Goal: Task Accomplishment & Management: Manage account settings

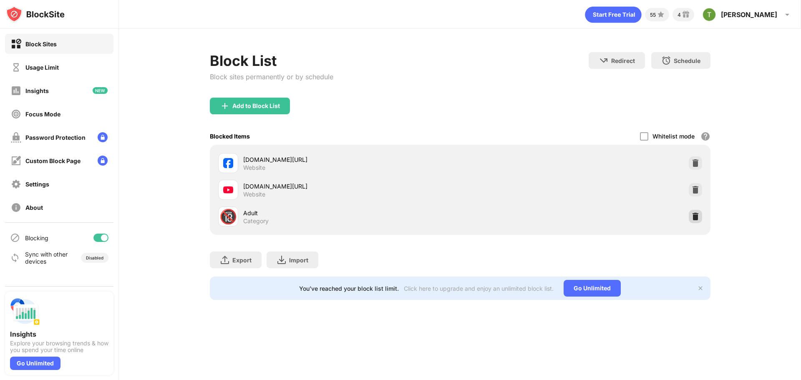
click at [694, 216] on img at bounding box center [696, 216] width 8 height 8
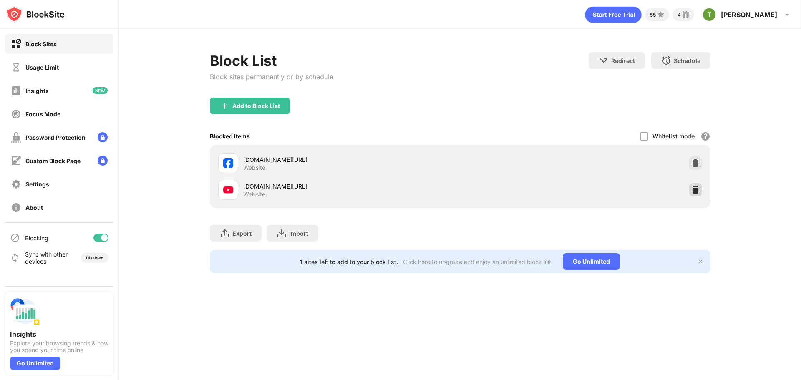
click at [698, 193] on img at bounding box center [696, 190] width 8 height 8
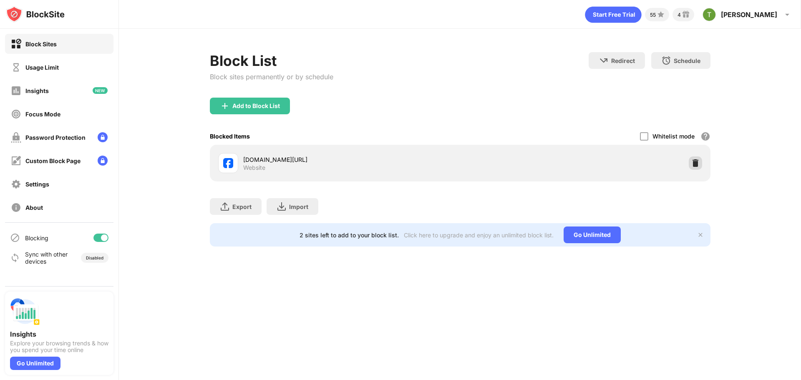
click at [700, 163] on div at bounding box center [695, 163] width 13 height 13
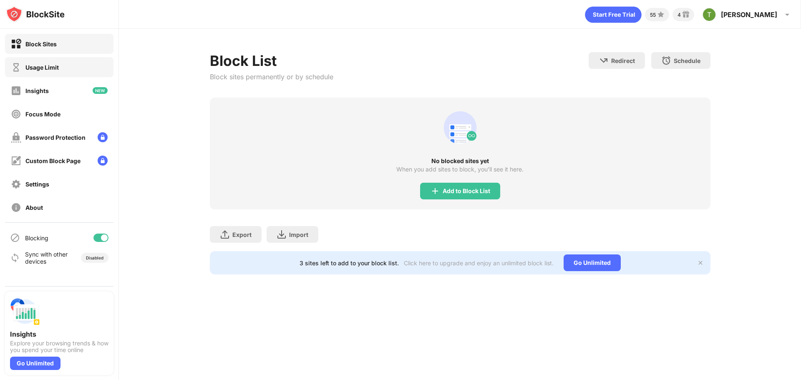
click at [43, 66] on div "Usage Limit" at bounding box center [41, 67] width 33 height 7
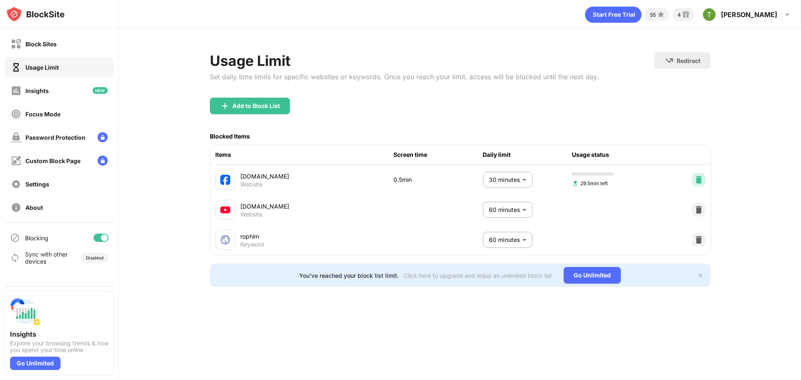
click at [699, 180] on img at bounding box center [699, 180] width 8 height 8
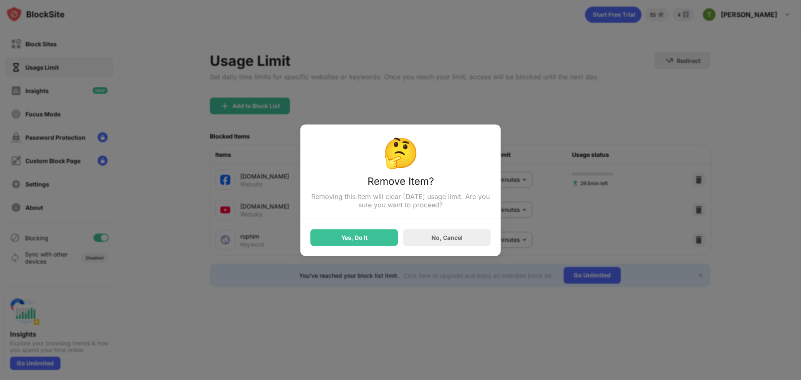
click at [699, 180] on div at bounding box center [400, 190] width 801 height 380
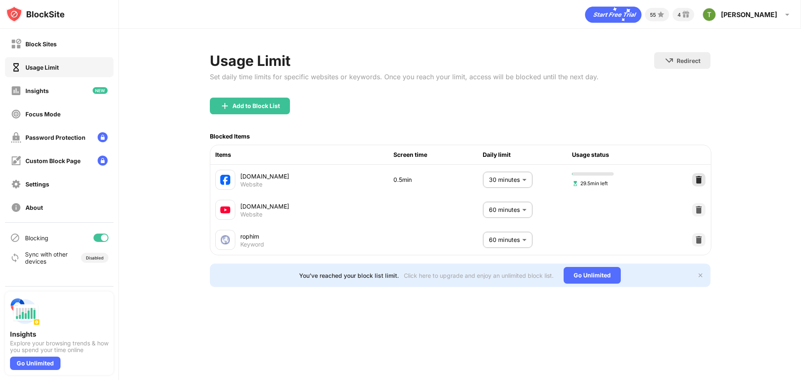
click at [699, 177] on img at bounding box center [699, 180] width 8 height 8
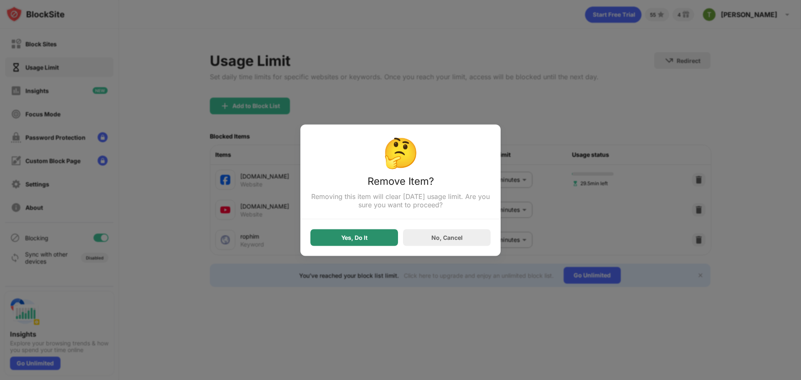
click at [370, 243] on div "Yes, Do It" at bounding box center [355, 237] width 88 height 17
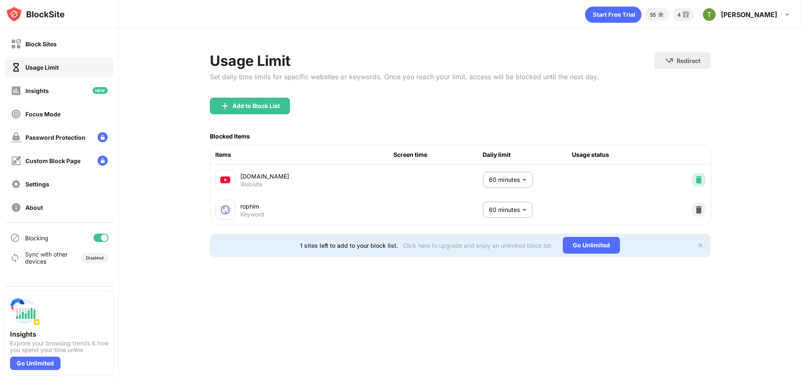
click at [699, 182] on img at bounding box center [699, 180] width 8 height 8
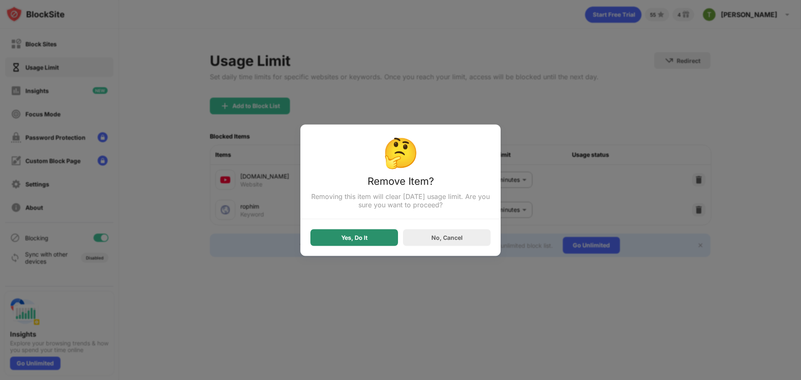
click at [344, 237] on div "Yes, Do It" at bounding box center [354, 237] width 26 height 7
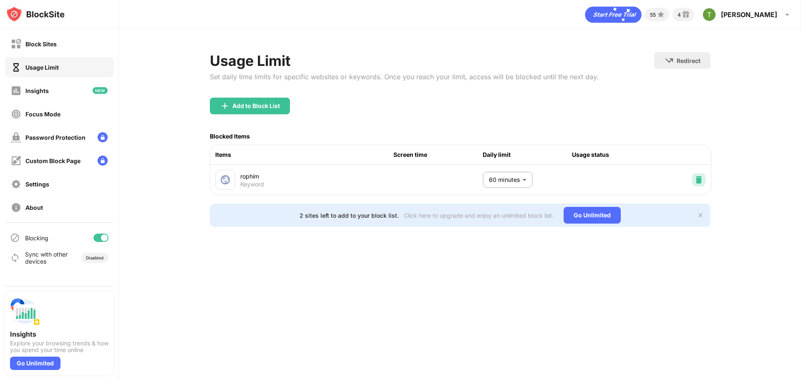
click at [699, 182] on img at bounding box center [699, 180] width 8 height 8
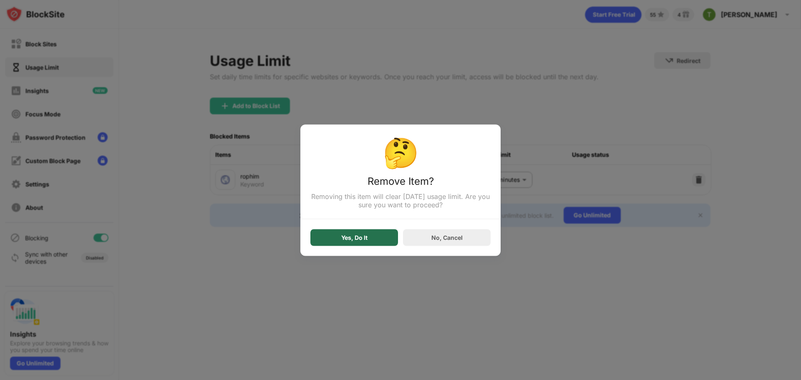
click at [369, 233] on div "Yes, Do It" at bounding box center [355, 237] width 88 height 17
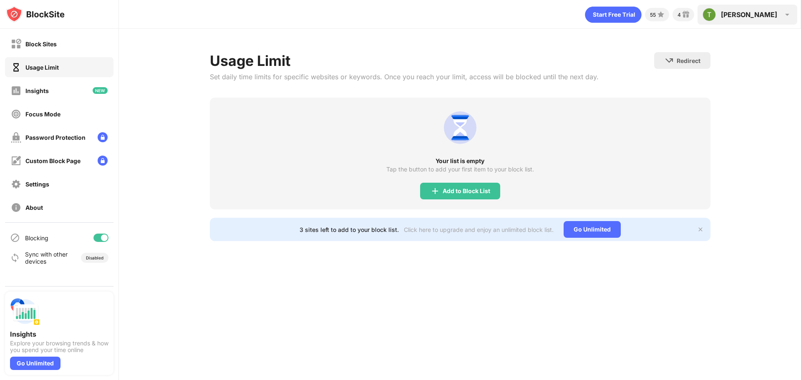
click at [763, 17] on div "Anh Anh Tran Tuan View Account Insights Premium Rewards Settings Support Log Out" at bounding box center [748, 15] width 100 height 20
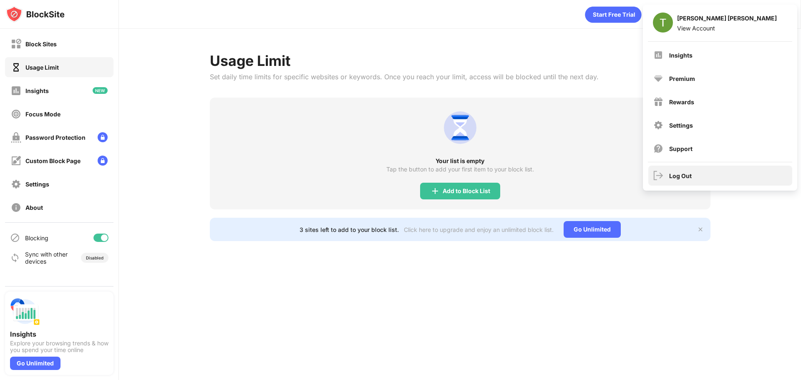
click at [690, 174] on div "Log Out" at bounding box center [681, 175] width 23 height 7
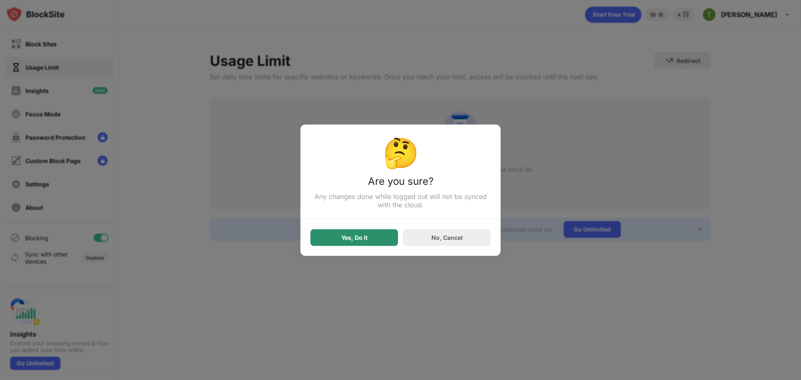
click at [367, 243] on div "Yes, Do It" at bounding box center [355, 237] width 88 height 17
